Goal: Register for event/course

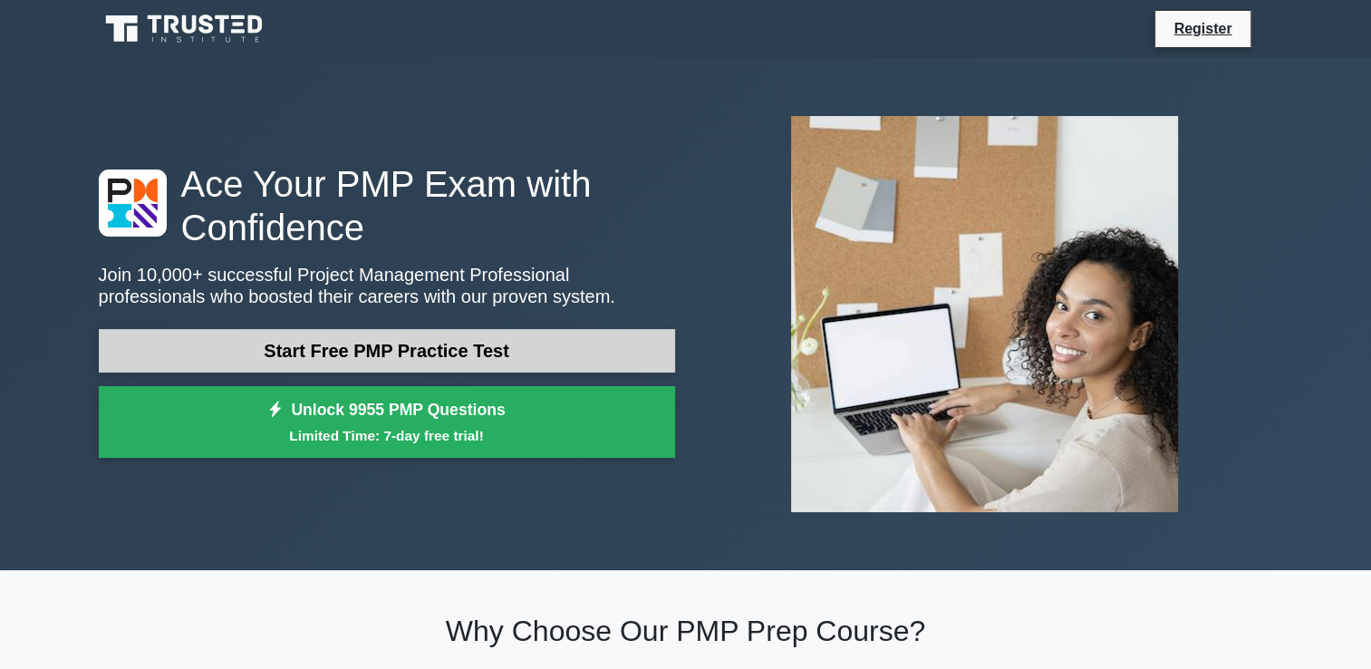
click at [529, 350] on link "Start Free PMP Practice Test" at bounding box center [387, 351] width 576 height 44
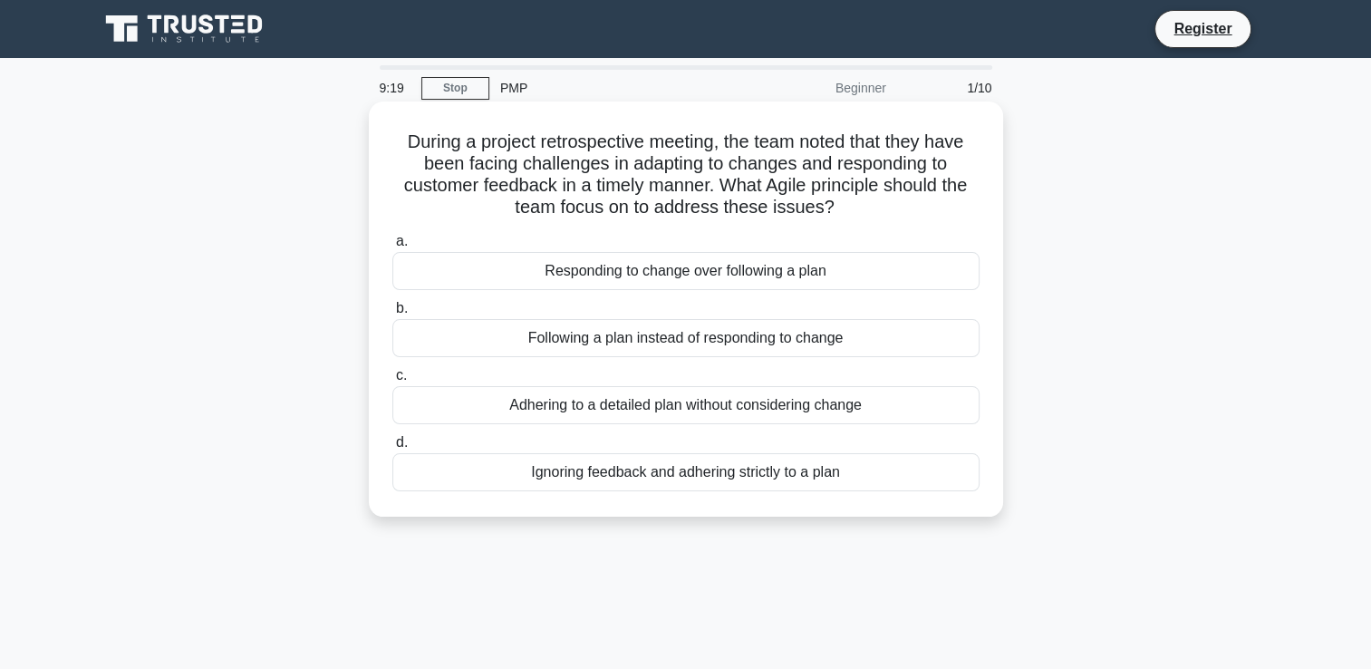
click at [866, 273] on div "Responding to change over following a plan" at bounding box center [685, 271] width 587 height 38
click at [392, 247] on input "a. Responding to change over following a plan" at bounding box center [392, 242] width 0 height 12
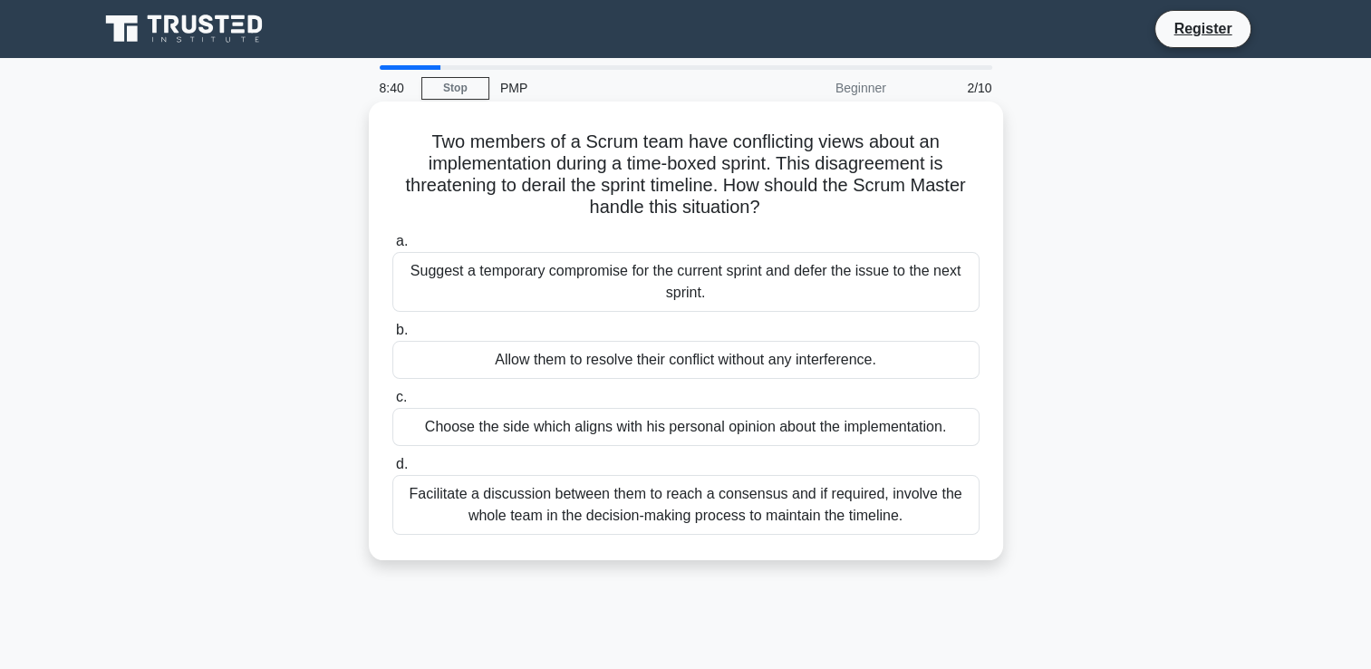
click at [754, 506] on div "Facilitate a discussion between them to reach a consensus and if required, invo…" at bounding box center [685, 505] width 587 height 60
click at [392, 470] on input "d. Facilitate a discussion between them to reach a consensus and if required, i…" at bounding box center [392, 465] width 0 height 12
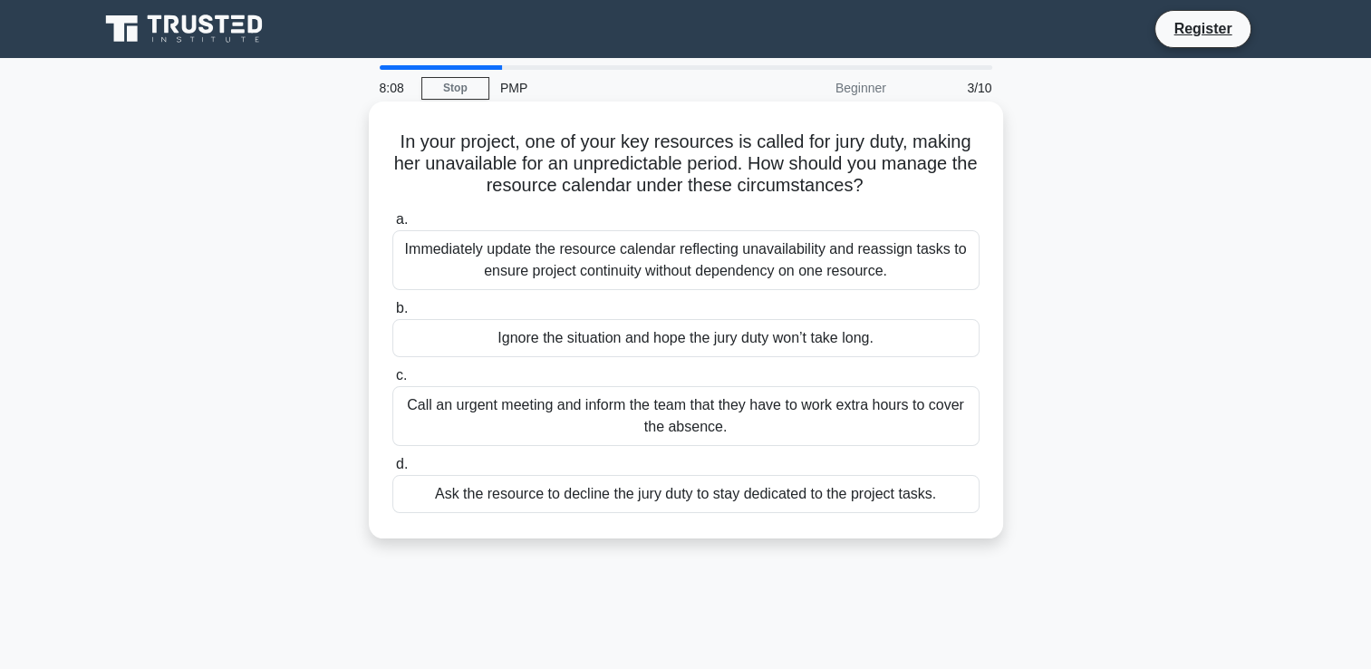
click at [593, 284] on div "Immediately update the resource calendar reflecting unavailability and reassign…" at bounding box center [685, 260] width 587 height 60
click at [392, 226] on input "a. Immediately update the resource calendar reflecting unavailability and reass…" at bounding box center [392, 220] width 0 height 12
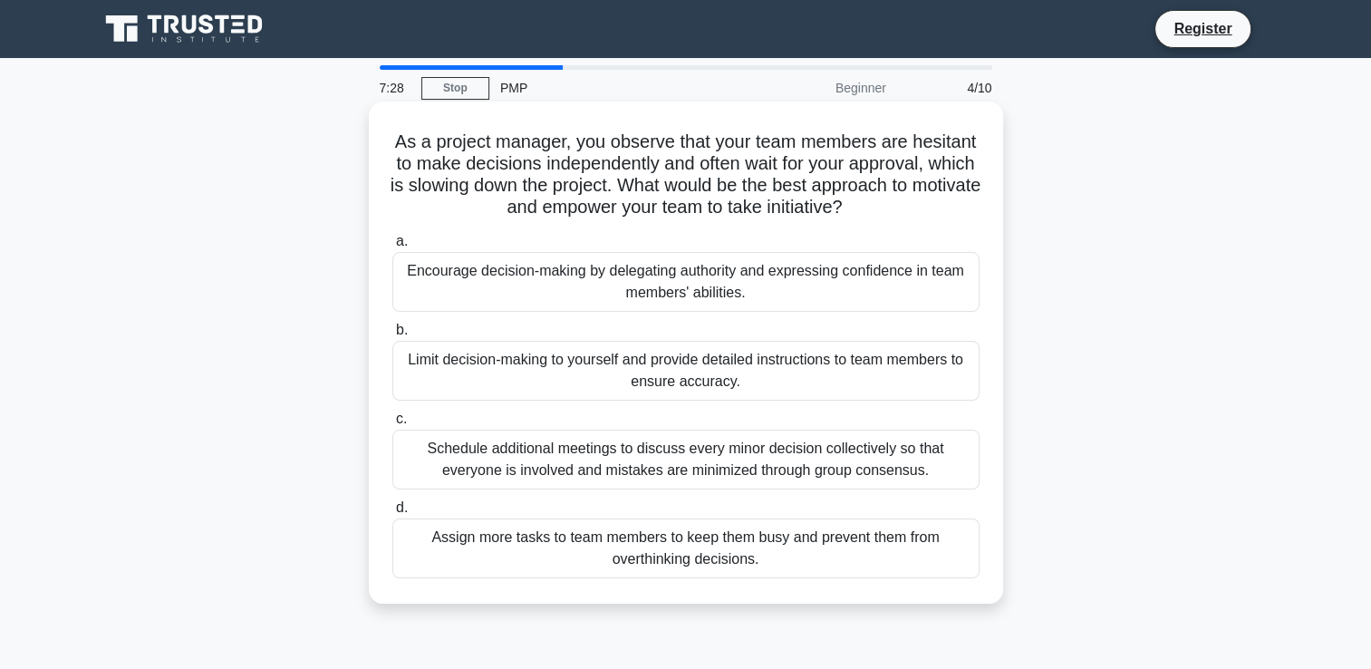
click at [658, 274] on div "Encourage decision-making by delegating authority and expressing confidence in …" at bounding box center [685, 282] width 587 height 60
click at [392, 247] on input "a. Encourage decision-making by delegating authority and expressing confidence …" at bounding box center [392, 242] width 0 height 12
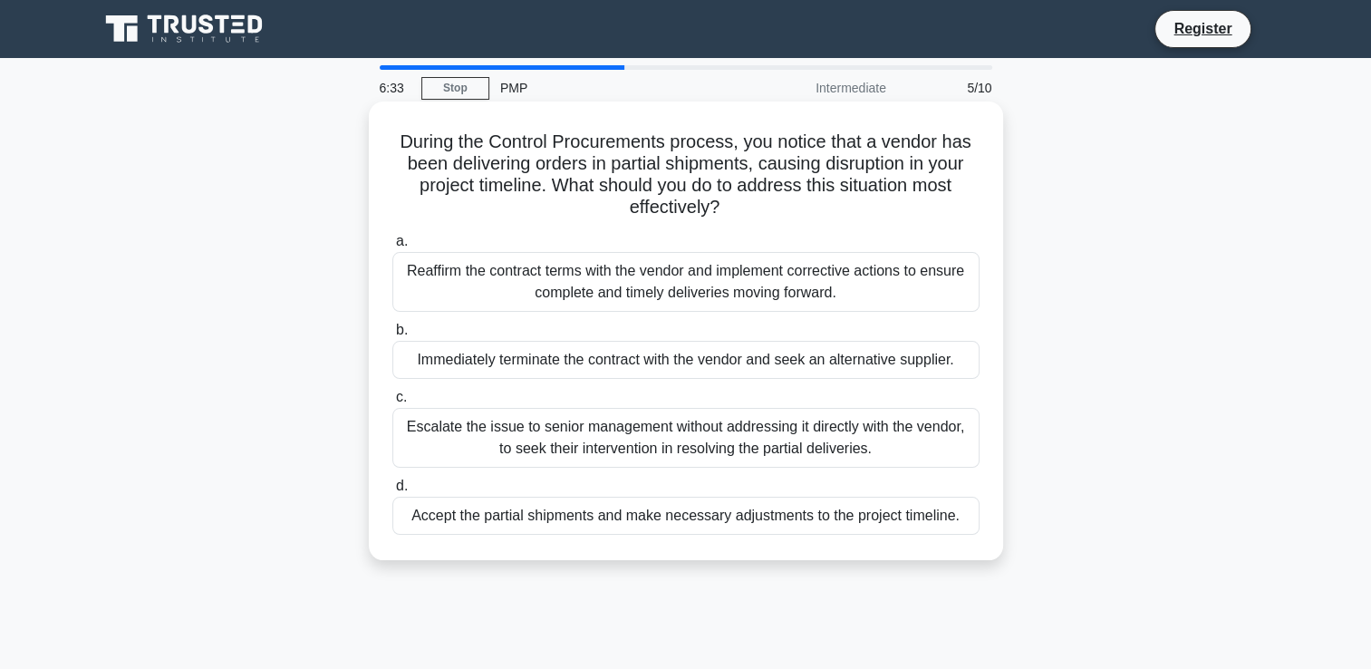
click at [753, 283] on div "Reaffirm the contract terms with the vendor and implement corrective actions to…" at bounding box center [685, 282] width 587 height 60
click at [392, 247] on input "a. Reaffirm the contract terms with the vendor and implement corrective actions…" at bounding box center [392, 242] width 0 height 12
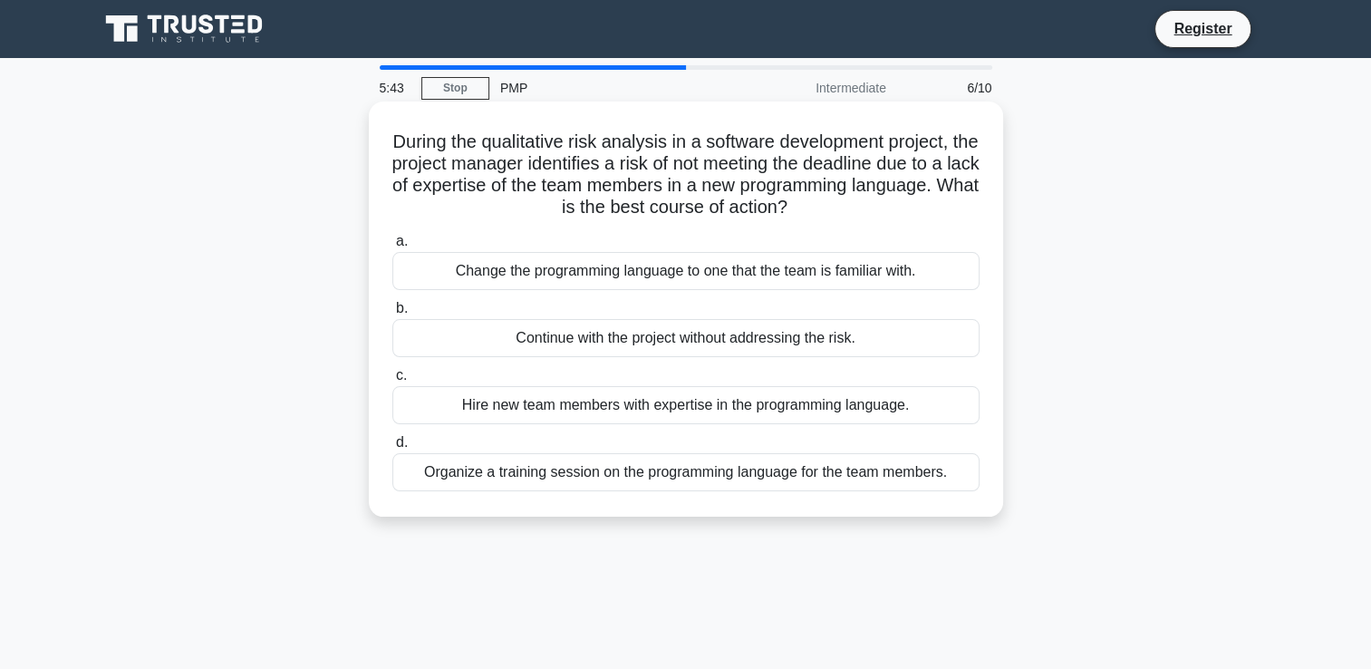
click at [808, 413] on div "Hire new team members with expertise in the programming language." at bounding box center [685, 405] width 587 height 38
click at [392, 382] on input "c. Hire new team members with expertise in the programming language." at bounding box center [392, 376] width 0 height 12
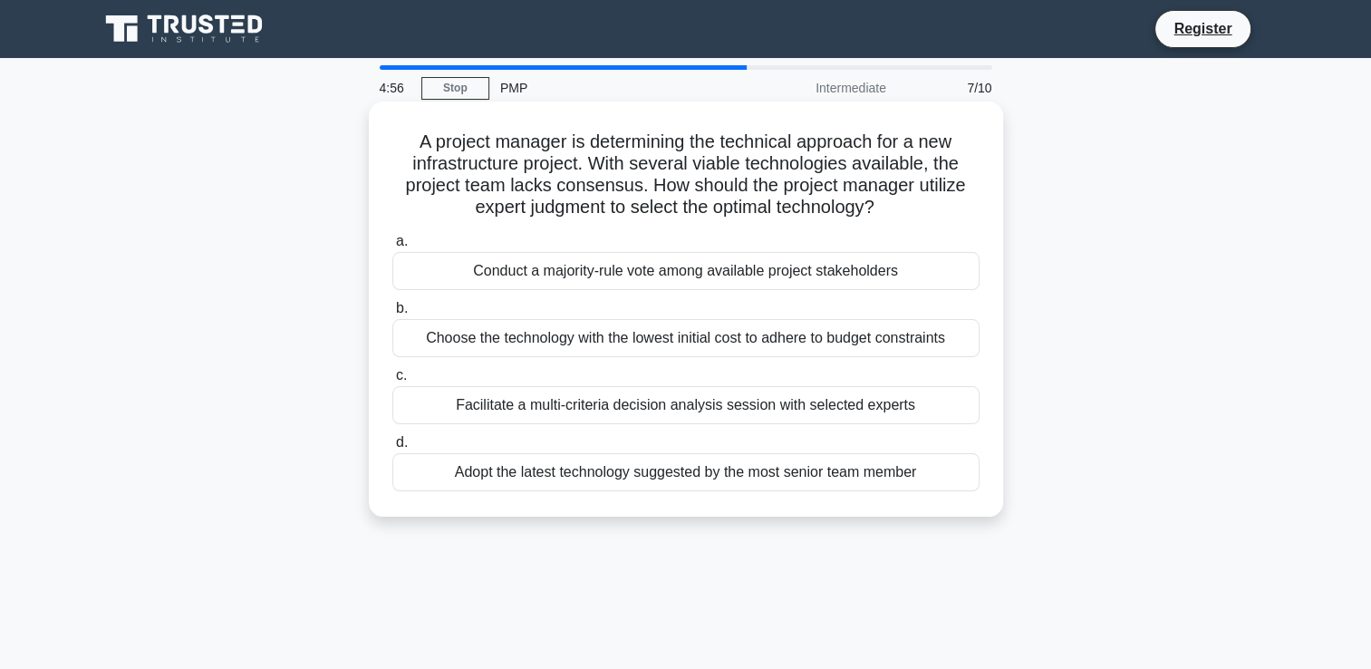
click at [892, 403] on div "Facilitate a multi-criteria decision analysis session with selected experts" at bounding box center [685, 405] width 587 height 38
click at [392, 382] on input "c. Facilitate a multi-criteria decision analysis session with selected experts" at bounding box center [392, 376] width 0 height 12
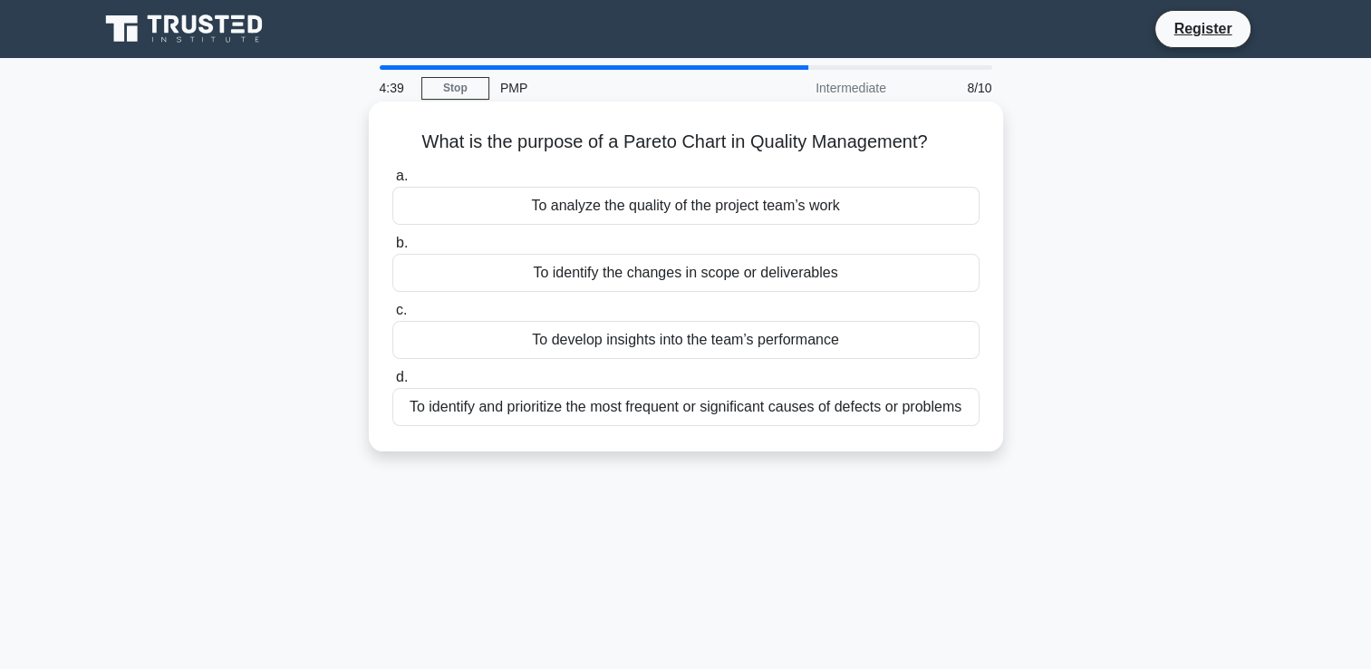
click at [957, 420] on div "To identify and prioritize the most frequent or significant causes of defects o…" at bounding box center [685, 407] width 587 height 38
click at [392, 383] on input "d. To identify and prioritize the most frequent or significant causes of defect…" at bounding box center [392, 378] width 0 height 12
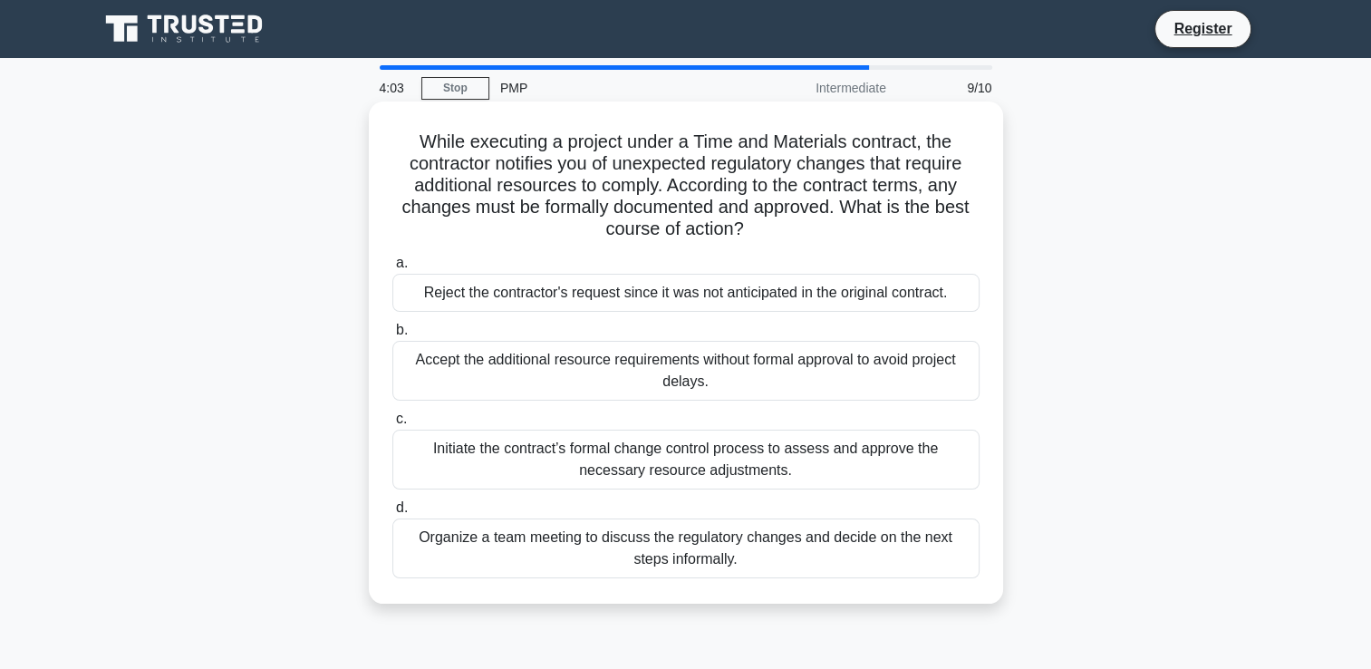
click at [928, 453] on div "Initiate the contract’s formal change control process to assess and approve the…" at bounding box center [685, 460] width 587 height 60
click at [392, 425] on input "c. Initiate the contract’s formal change control process to assess and approve …" at bounding box center [392, 419] width 0 height 12
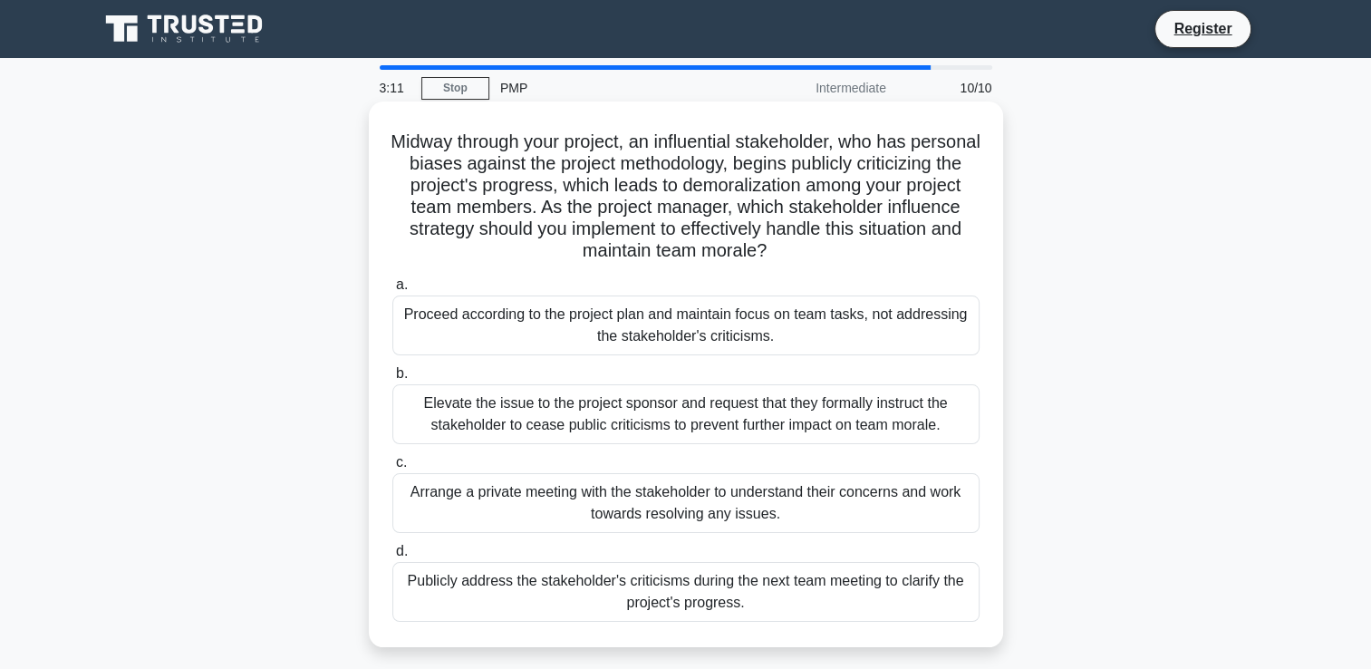
click at [849, 506] on div "Arrange a private meeting with the stakeholder to understand their concerns and…" at bounding box center [685, 503] width 587 height 60
click at [392, 469] on input "c. Arrange a private meeting with the stakeholder to understand their concerns …" at bounding box center [392, 463] width 0 height 12
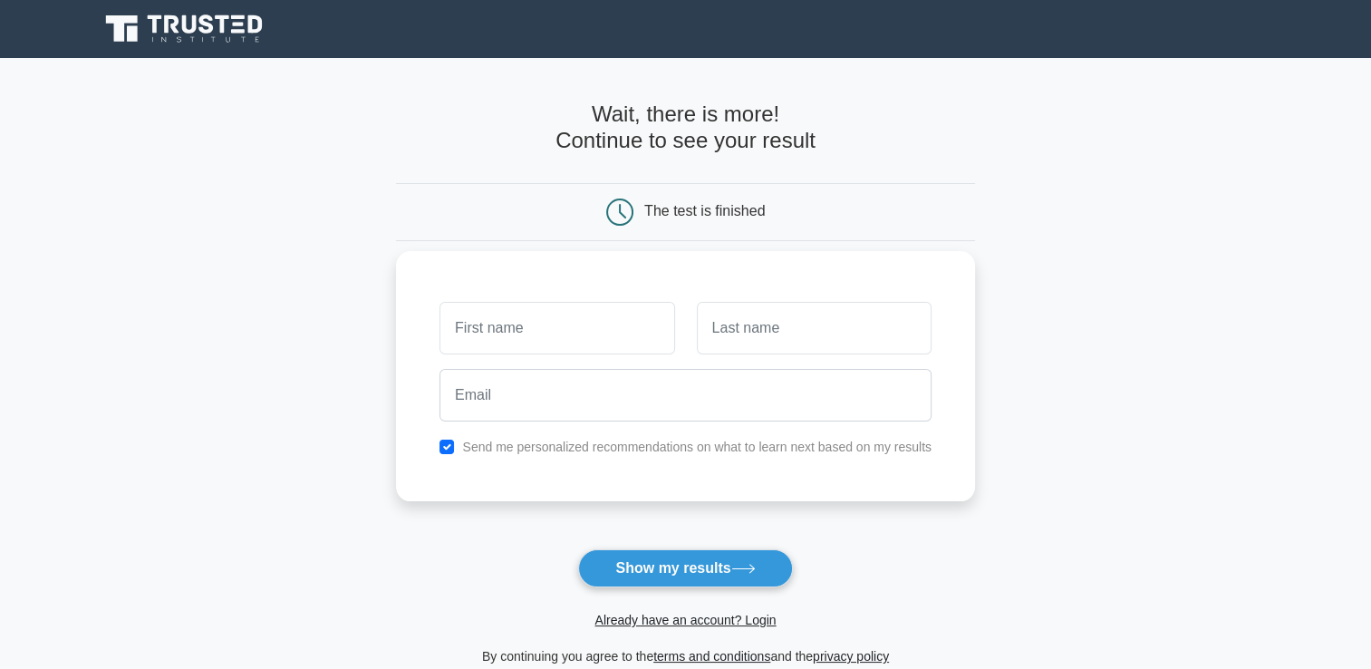
click at [593, 314] on input "text" at bounding box center [557, 328] width 235 height 53
type input "Maria"
type input "Markus"
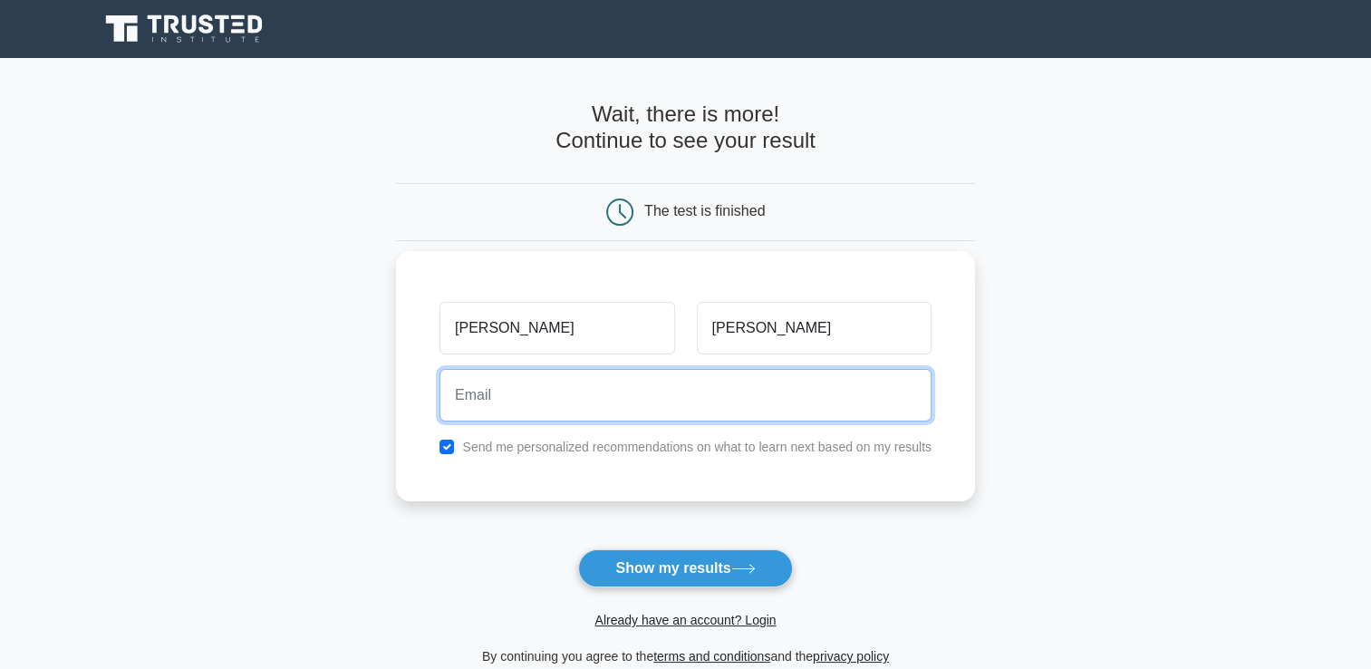
type input "markus.maria.anna@gmail.com"
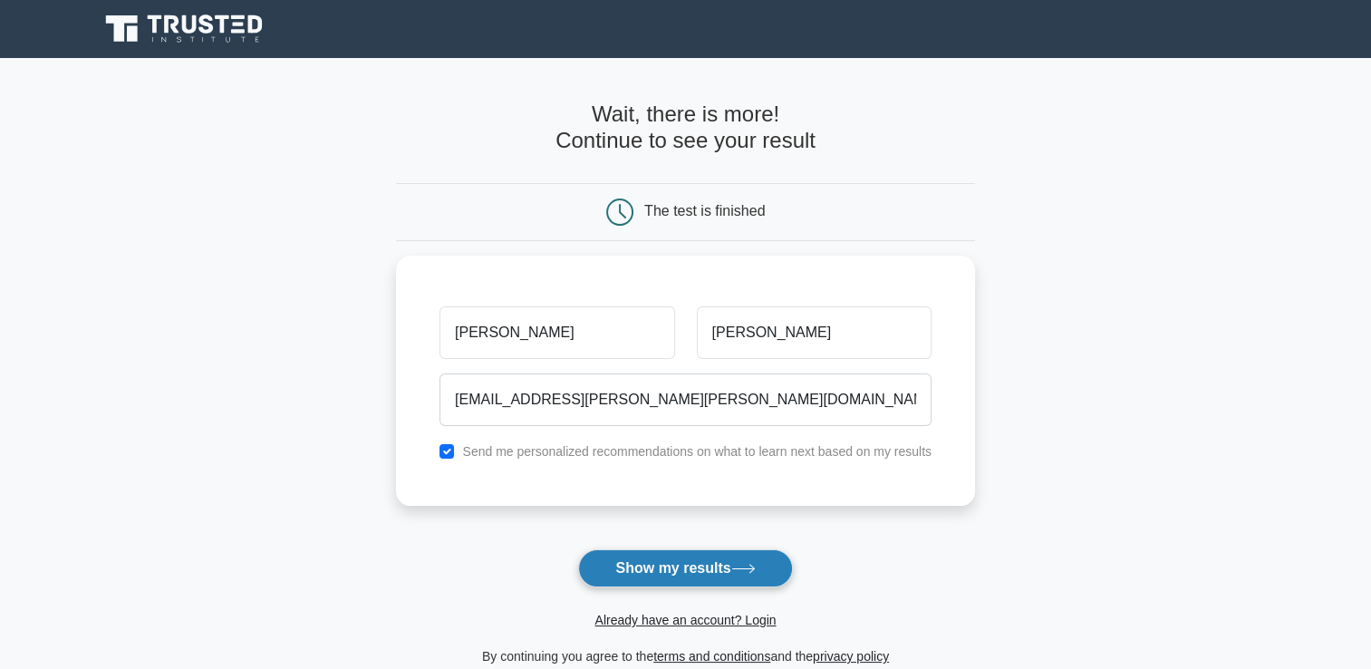
click at [692, 576] on button "Show my results" at bounding box center [685, 568] width 214 height 38
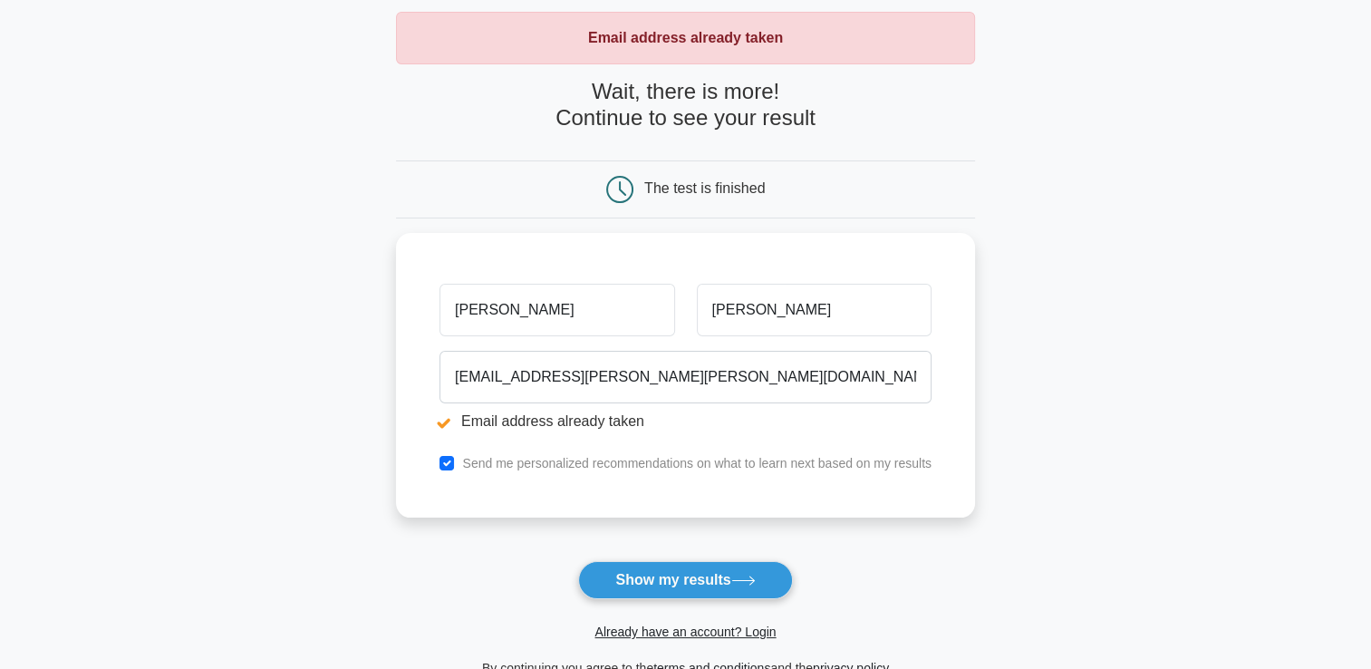
scroll to position [91, 0]
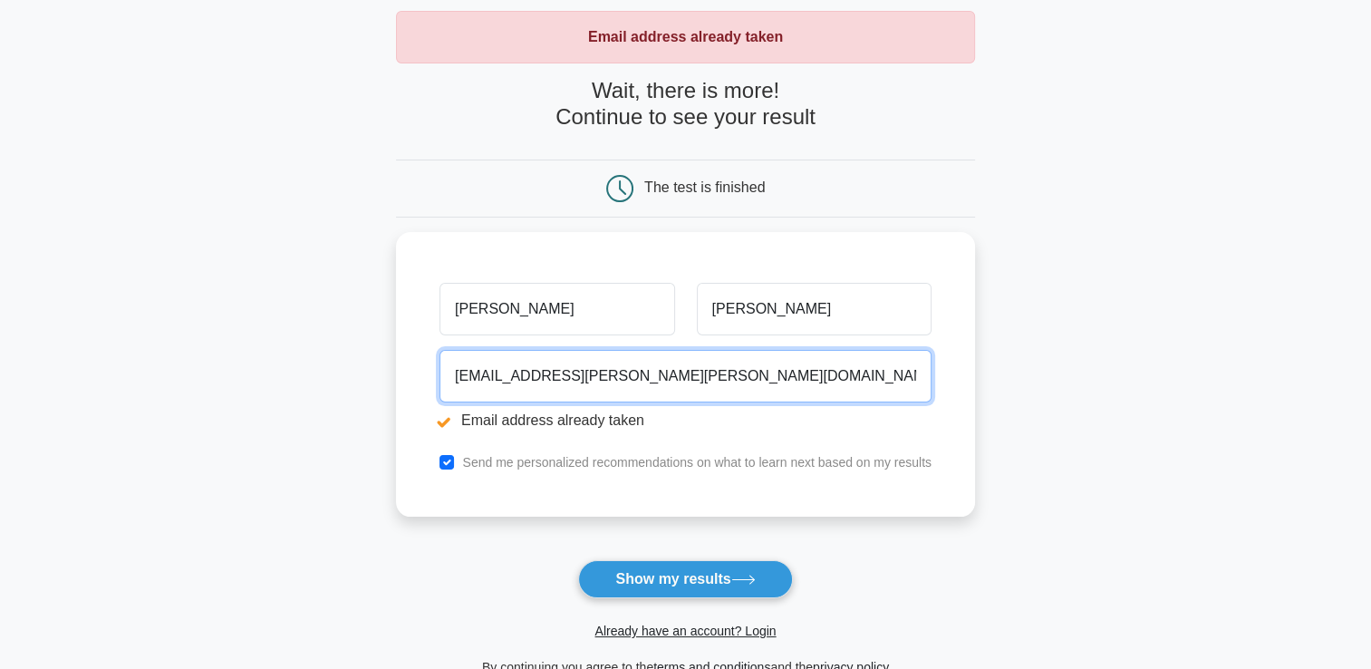
drag, startPoint x: 688, startPoint y: 382, endPoint x: 341, endPoint y: 379, distance: 347.2
click at [341, 379] on main "Email address already taken Wait, there is more! Continue to see your result Th…" at bounding box center [685, 344] width 1371 height 754
type input "markusm@gedeonrichter.com"
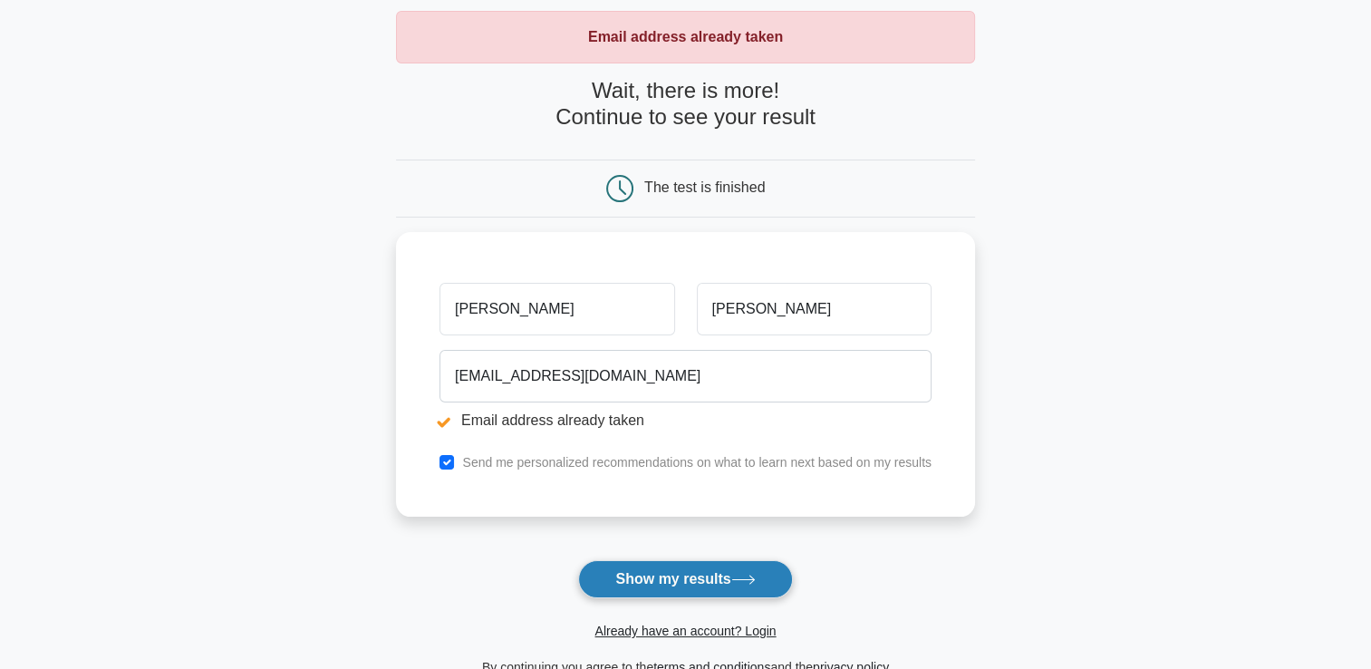
click at [659, 572] on button "Show my results" at bounding box center [685, 579] width 214 height 38
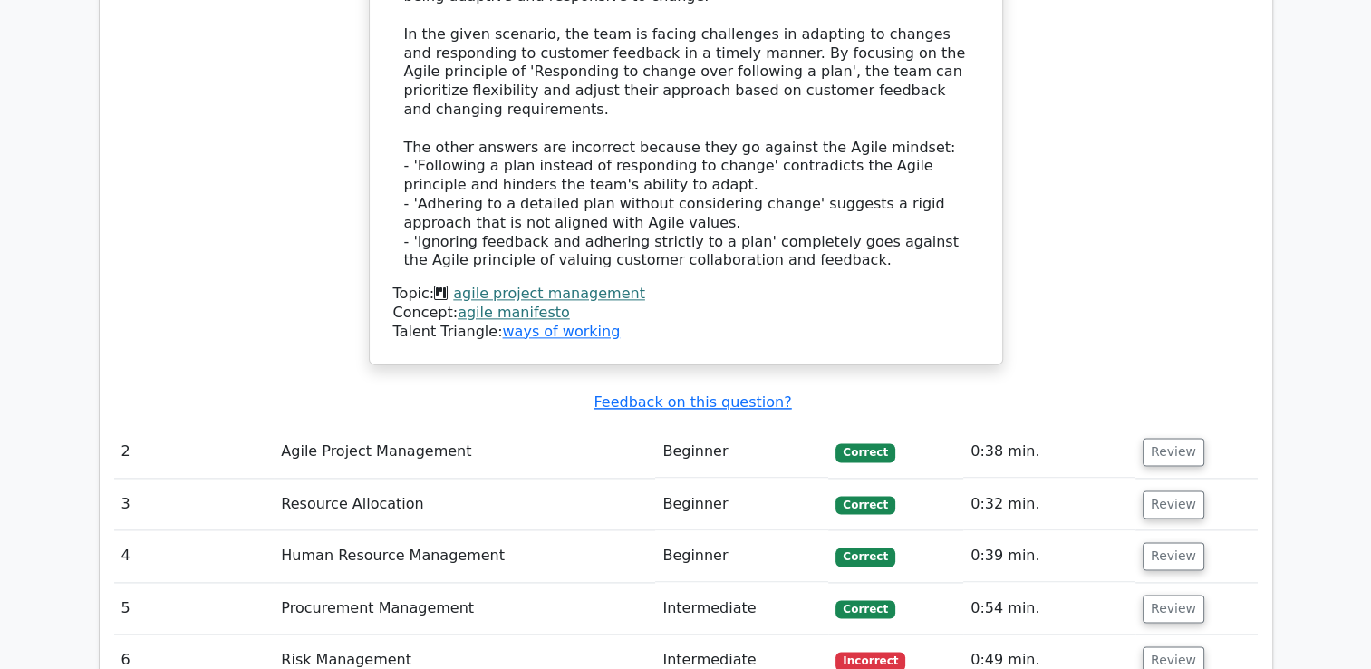
scroll to position [2357, 0]
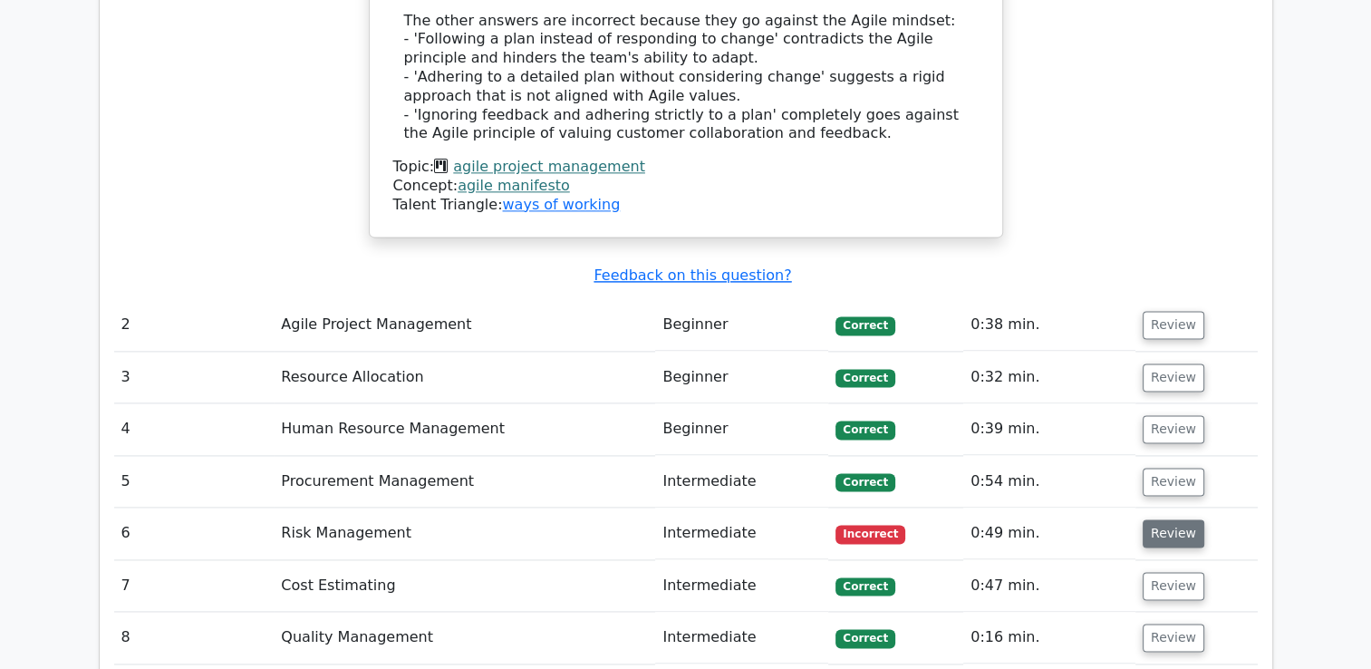
click at [1172, 519] on button "Review" at bounding box center [1174, 533] width 62 height 28
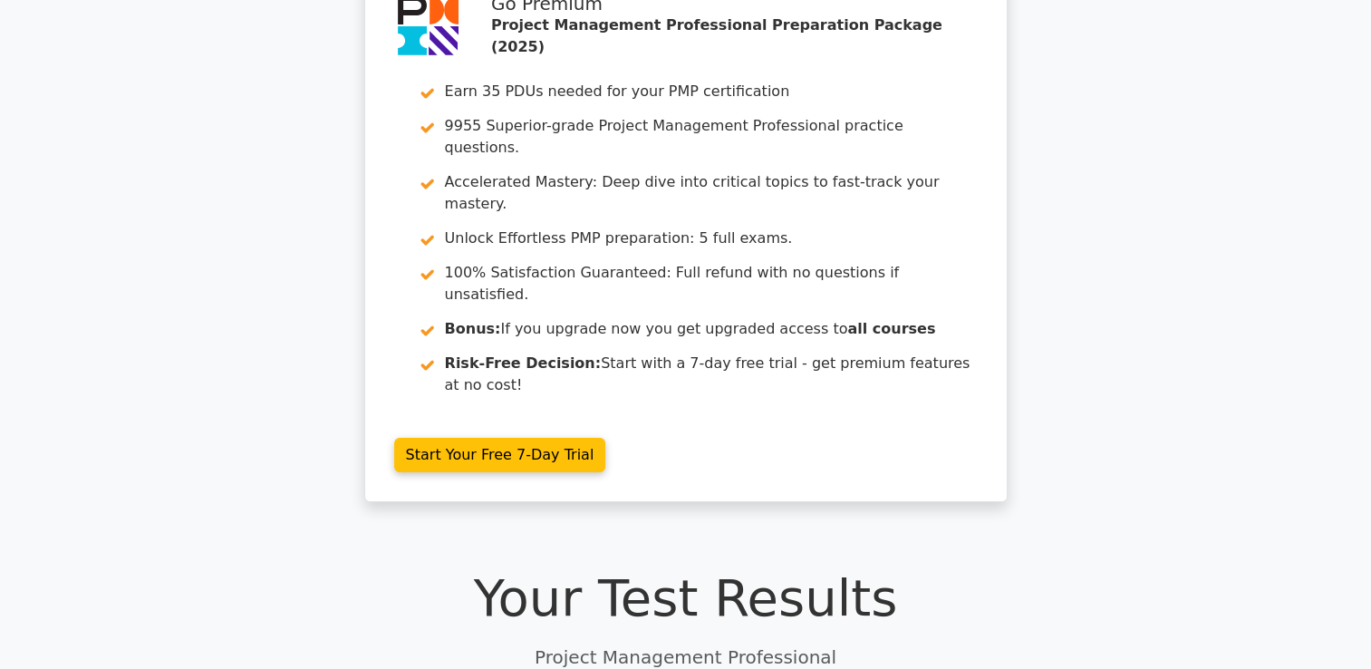
scroll to position [0, 0]
